Goal: Transaction & Acquisition: Purchase product/service

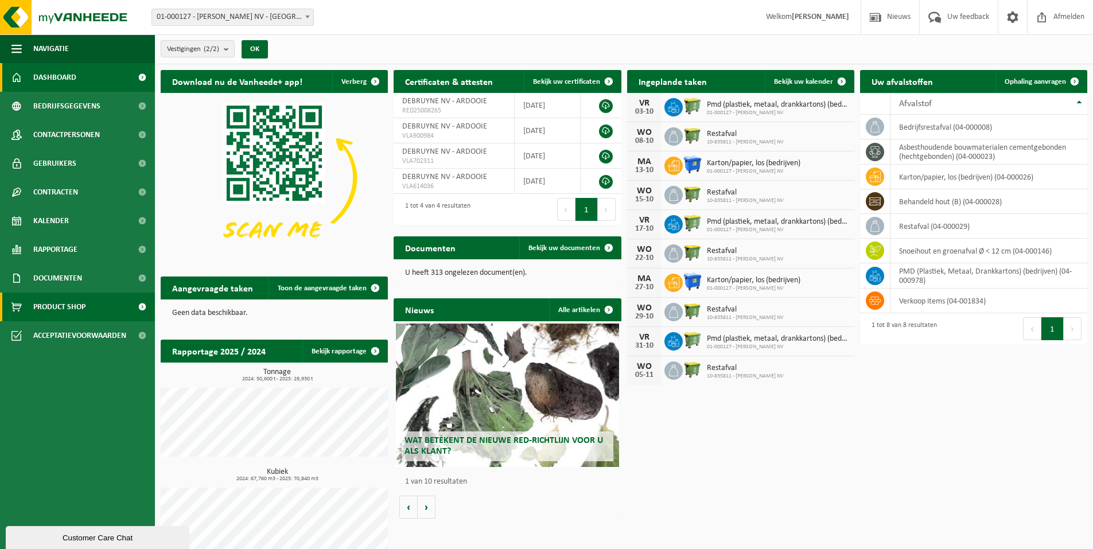
click at [71, 303] on span "Product Shop" at bounding box center [59, 307] width 52 height 29
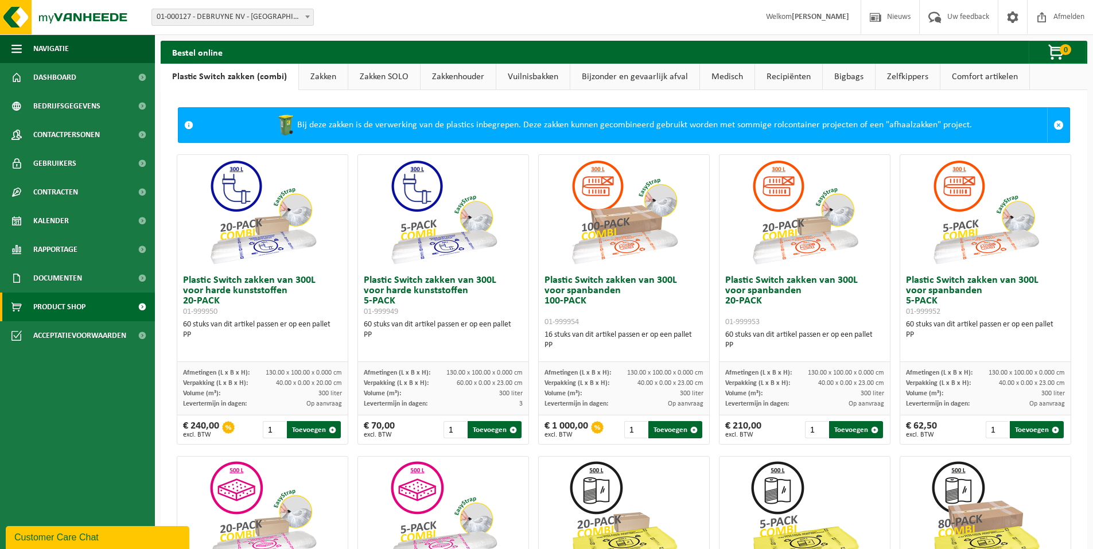
click at [461, 78] on link "Zakkenhouder" at bounding box center [458, 77] width 75 height 26
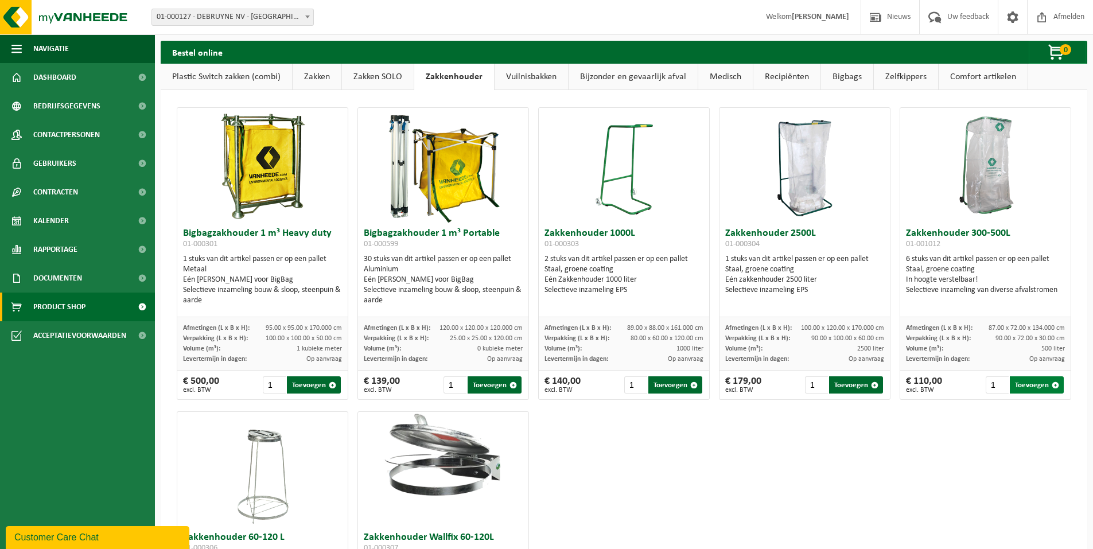
click at [1024, 386] on button "Toevoegen" at bounding box center [1037, 384] width 54 height 17
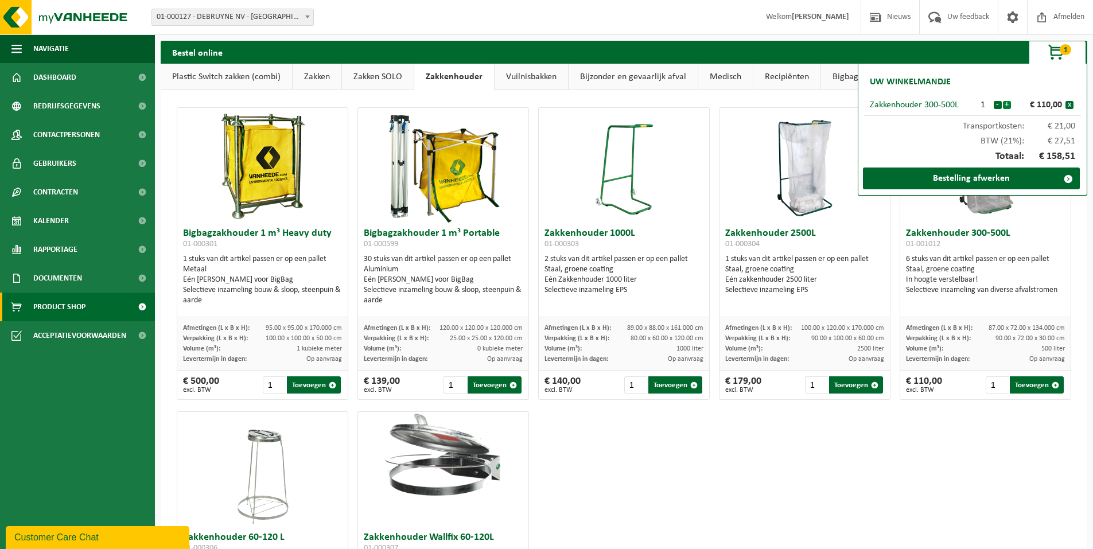
click at [1008, 106] on button "+" at bounding box center [1007, 105] width 8 height 8
click at [979, 180] on link "Bestelling afwerken" at bounding box center [971, 179] width 217 height 22
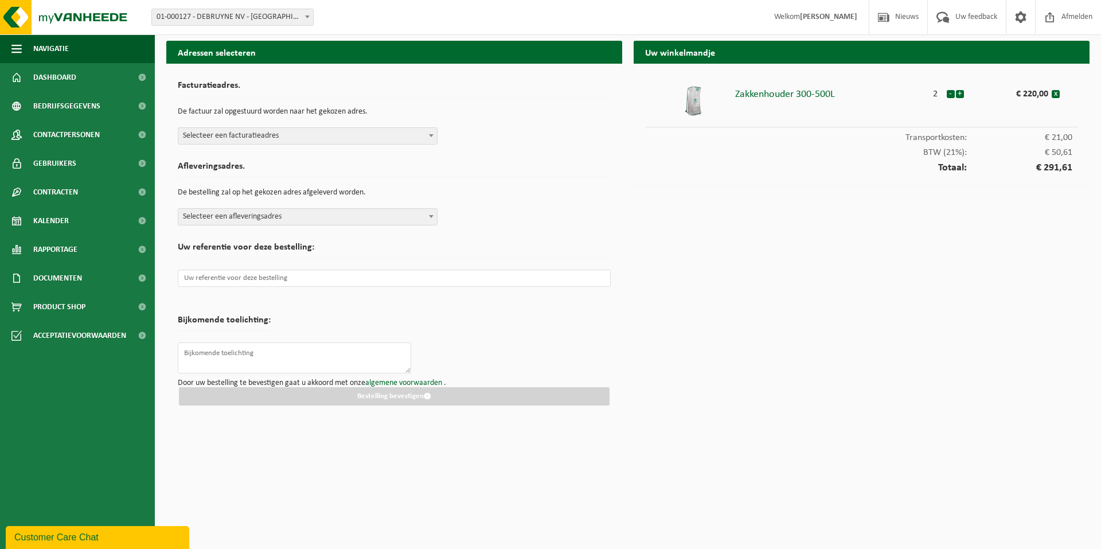
click at [432, 139] on span at bounding box center [431, 135] width 11 height 15
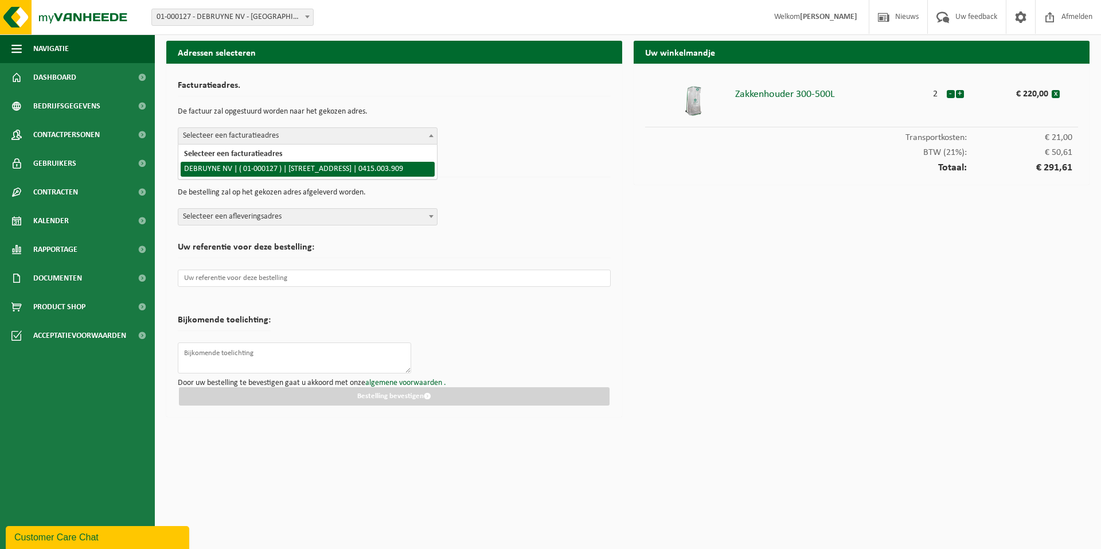
select select "9655"
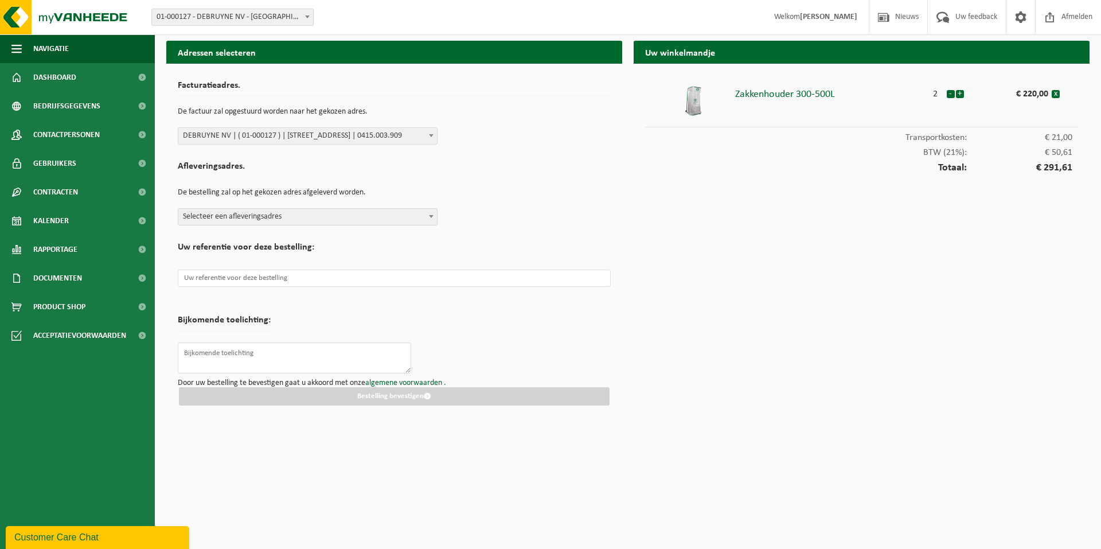
click at [426, 213] on span at bounding box center [431, 216] width 11 height 15
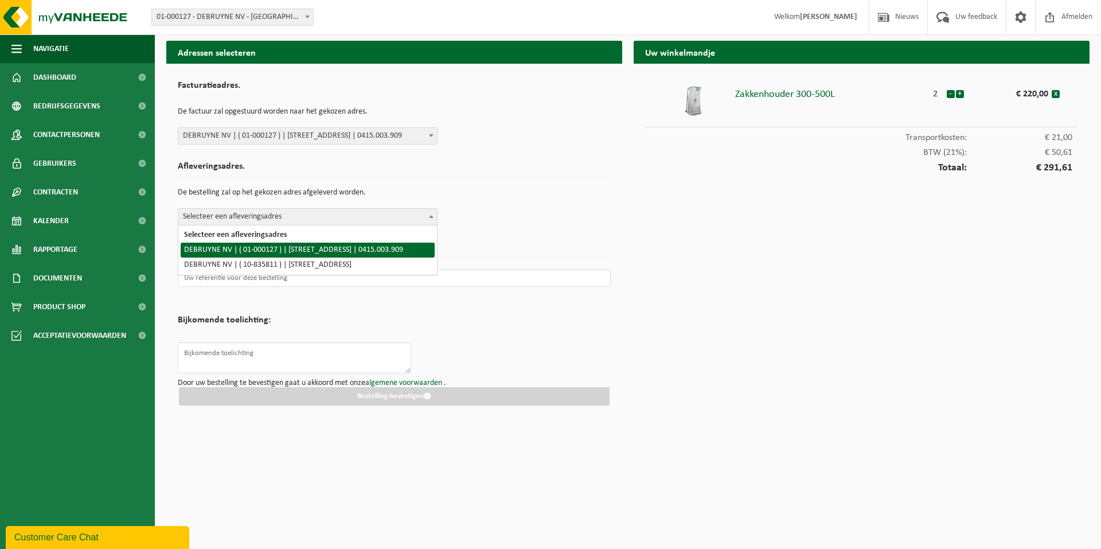
select select "9655"
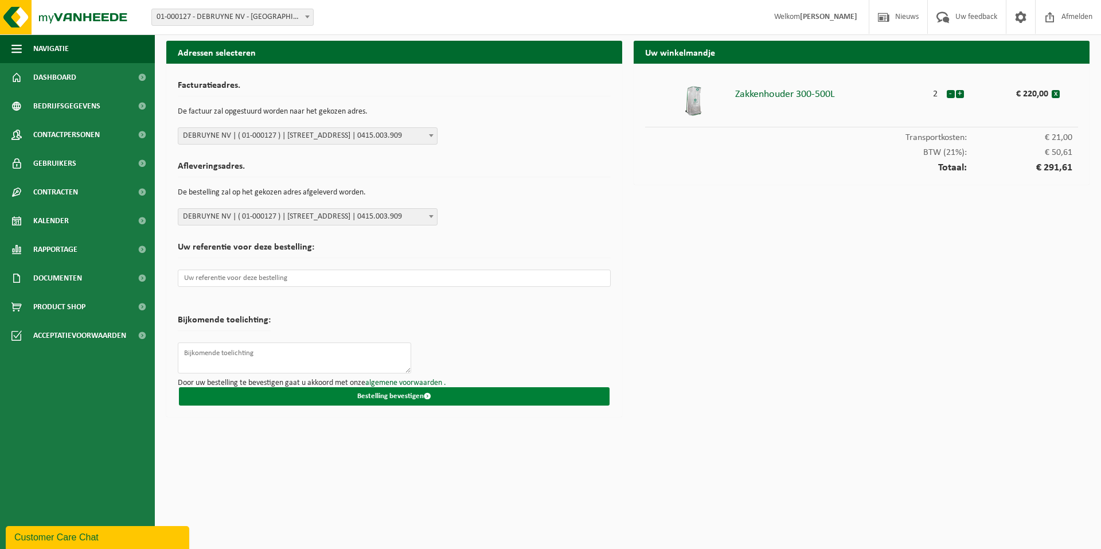
click at [401, 395] on button "Bestelling bevestigen" at bounding box center [394, 396] width 431 height 18
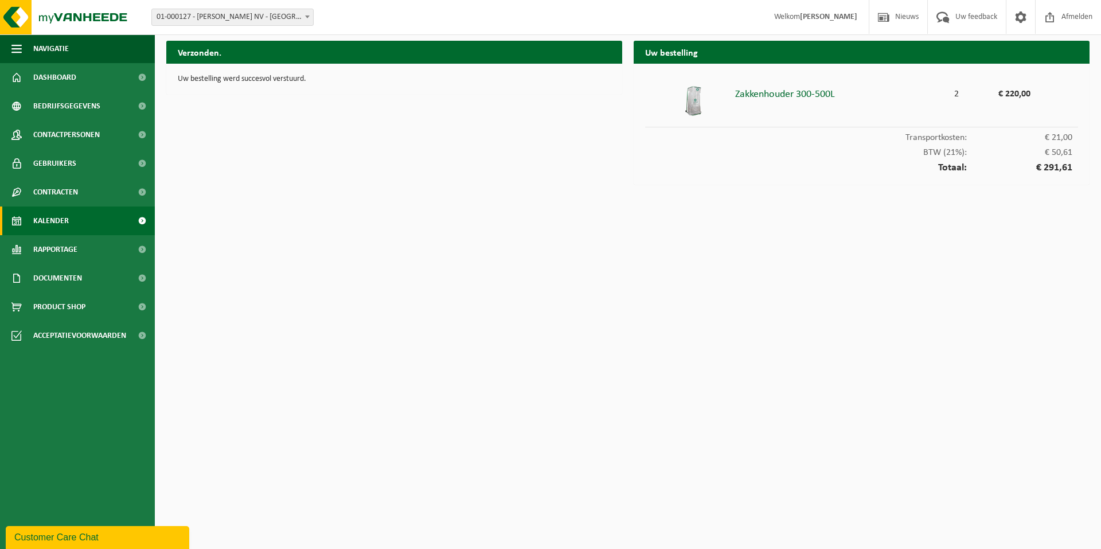
click at [65, 225] on span "Kalender" at bounding box center [51, 221] width 36 height 29
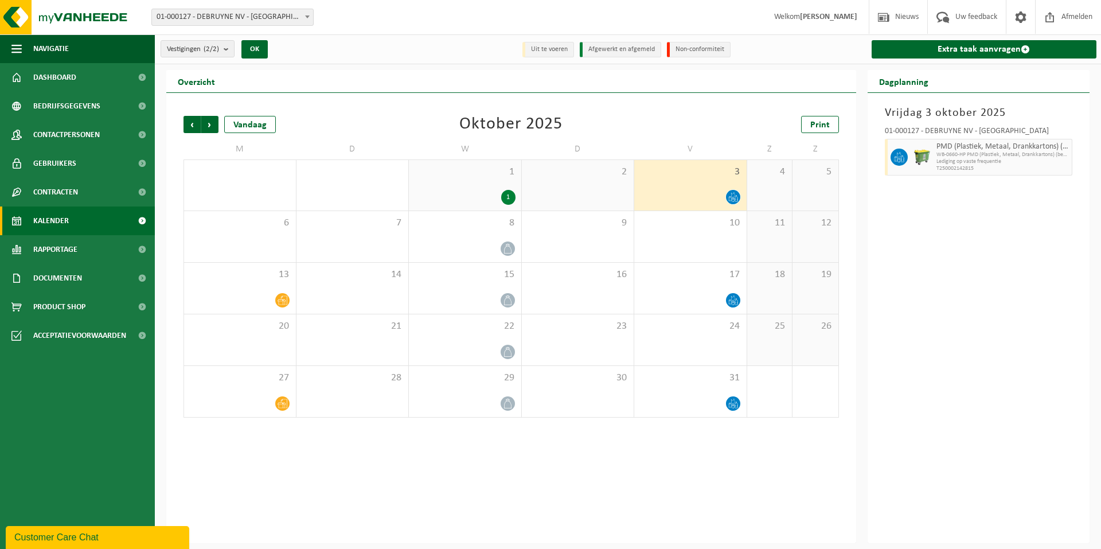
click at [369, 115] on div "Vorige Volgende Vandaag Oktober 2025 Print M D W D V Z Z 29 1 30 1 1 2 3 4 5 6 …" at bounding box center [511, 266] width 667 height 325
click at [324, 108] on div "Vorige Volgende Vandaag Oktober 2025 Print M D W D V Z Z 29 1 30 1 1 2 3 4 5 6 …" at bounding box center [511, 266] width 667 height 325
click at [355, 112] on div "Vorige Volgende Vandaag Oktober 2025 Print M D W D V Z Z 29 1 30 1 1 2 3 4 5 6 …" at bounding box center [511, 266] width 667 height 325
click at [944, 309] on div "Vrijdag 3 oktober 2025 01-000127 - DEBRUYNE NV - ARDOOIE PMD (Plastiek, Metaal,…" at bounding box center [979, 318] width 223 height 450
click at [351, 107] on div "Vorige Volgende Vandaag Oktober 2025 Print M D W D V Z Z 29 1 30 1 1 2 3 4 5 6 …" at bounding box center [511, 266] width 667 height 325
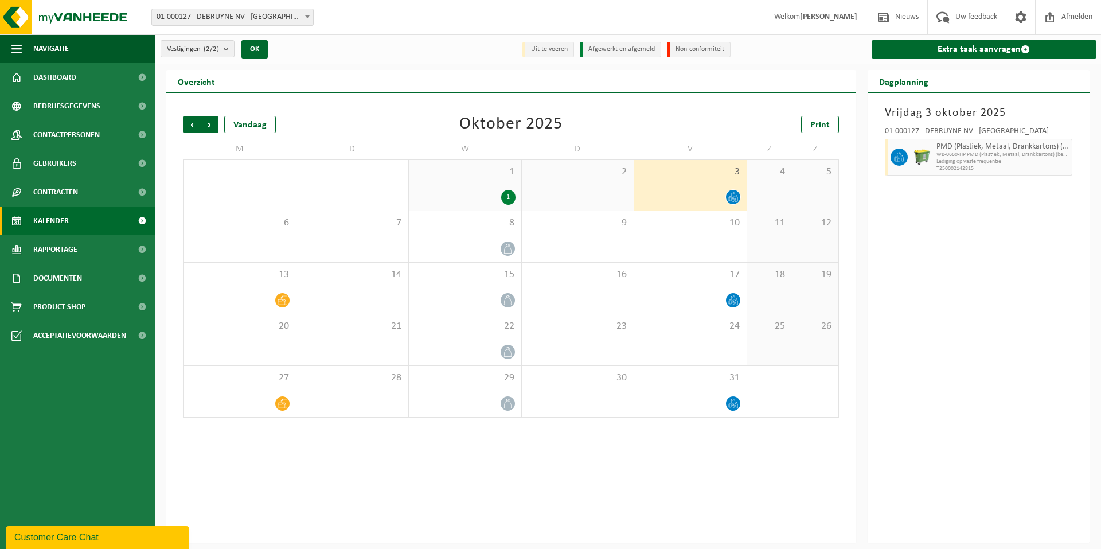
click at [1004, 336] on div "Vrijdag 3 oktober 2025 01-000127 - DEBRUYNE NV - ARDOOIE PMD (Plastiek, Metaal,…" at bounding box center [979, 318] width 223 height 450
